Goal: Use online tool/utility: Utilize a website feature to perform a specific function

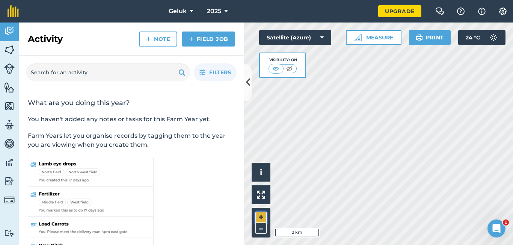
click at [261, 214] on button "+" at bounding box center [260, 217] width 11 height 11
click at [426, 18] on div "Geluk 2025 Upgrade Farm Chat Help Info Settings Map printing is not available o…" at bounding box center [256, 122] width 513 height 245
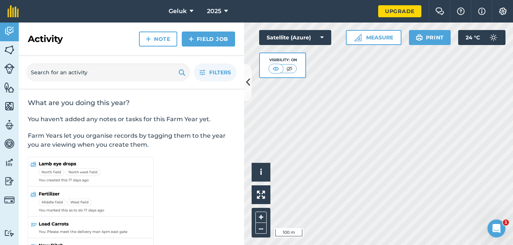
click at [314, 54] on div "Hello i © 2025 TomTom, Microsoft 100 m + – Satellite (Azure) Visibility: On Mea…" at bounding box center [378, 134] width 269 height 223
click at [363, 40] on button "Measure" at bounding box center [374, 37] width 56 height 15
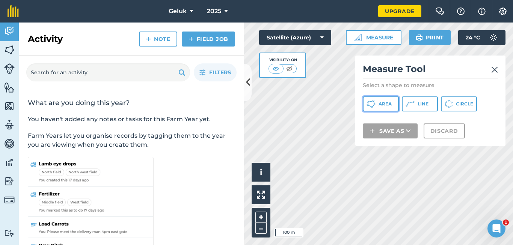
click at [388, 104] on span "Area" at bounding box center [384, 104] width 13 height 6
click at [250, 85] on button at bounding box center [248, 83] width 8 height 38
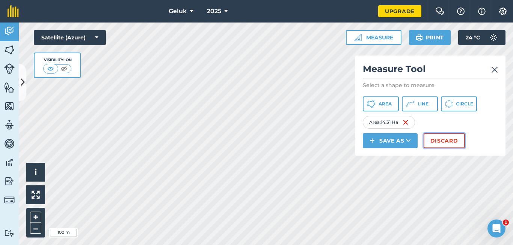
click at [431, 145] on button "Discard" at bounding box center [443, 140] width 41 height 15
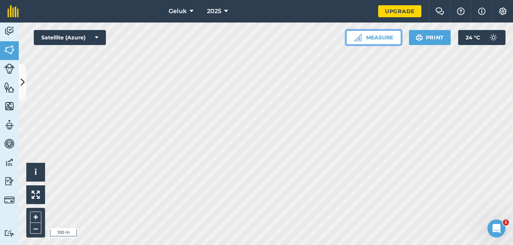
click at [366, 37] on button "Measure" at bounding box center [374, 37] width 56 height 15
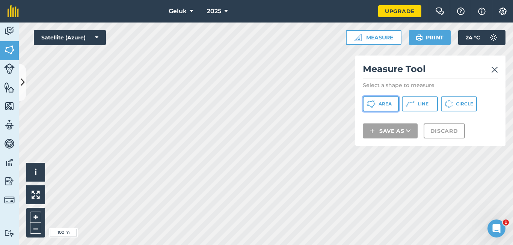
click at [377, 109] on button "Area" at bounding box center [381, 103] width 36 height 15
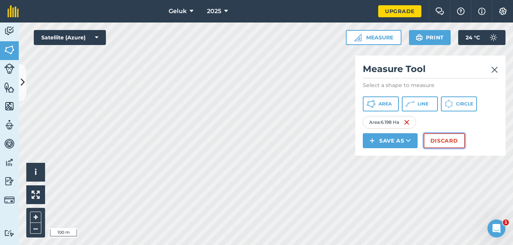
click at [446, 142] on button "Discard" at bounding box center [443, 140] width 41 height 15
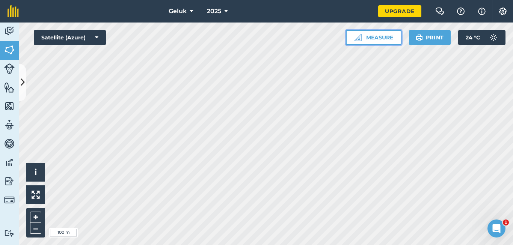
click at [383, 40] on button "Measure" at bounding box center [374, 37] width 56 height 15
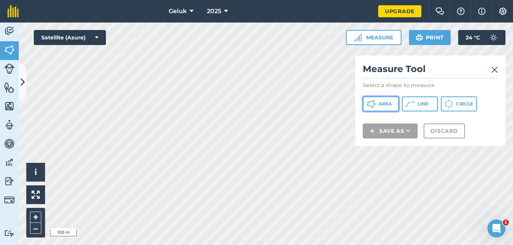
click at [387, 101] on button "Area" at bounding box center [381, 103] width 36 height 15
